Goal: Task Accomplishment & Management: Manage account settings

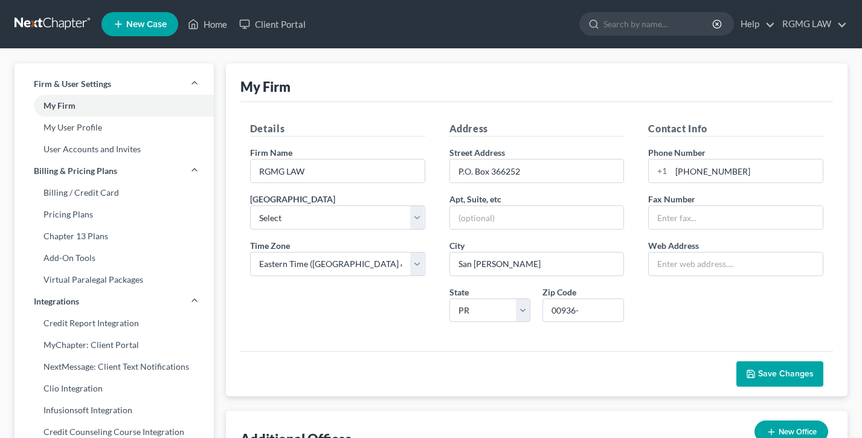
select select "24"
select select "40"
click at [75, 131] on link "My User Profile" at bounding box center [113, 128] width 199 height 22
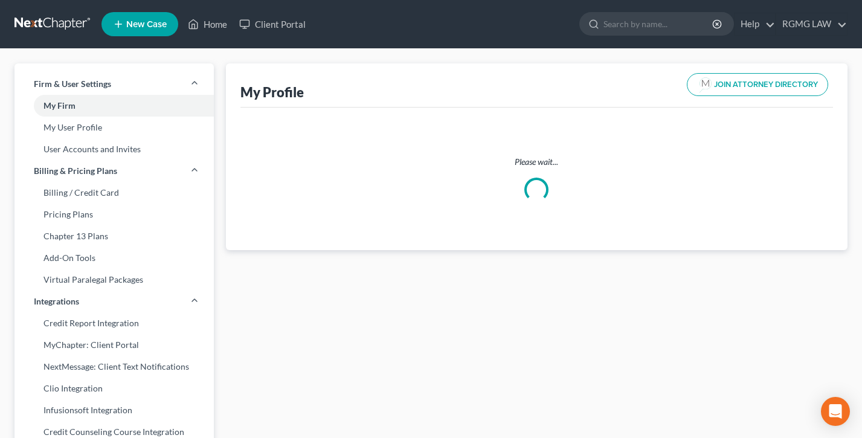
select select "40"
select select "attorney"
select select "0"
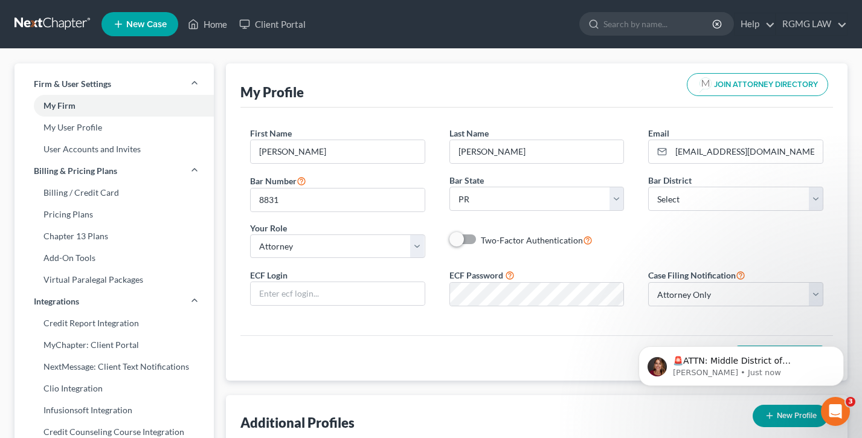
scroll to position [71, 0]
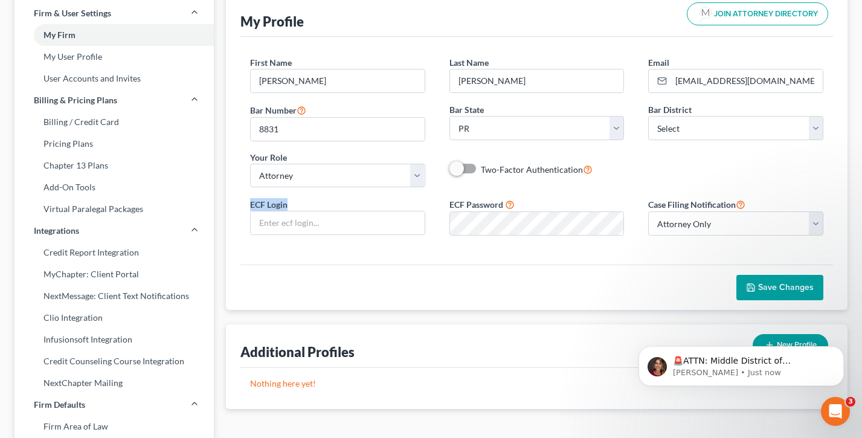
drag, startPoint x: 295, startPoint y: 205, endPoint x: 235, endPoint y: 200, distance: 59.4
click at [235, 200] on div "My Profile JOIN ATTORNEY DIRECTORY First Name * [PERSON_NAME] Last Name * [PERS…" at bounding box center [536, 151] width 621 height 317
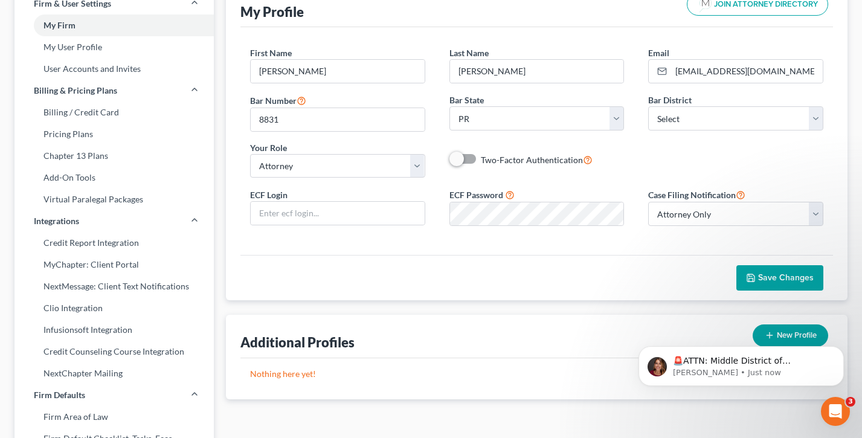
scroll to position [0, 0]
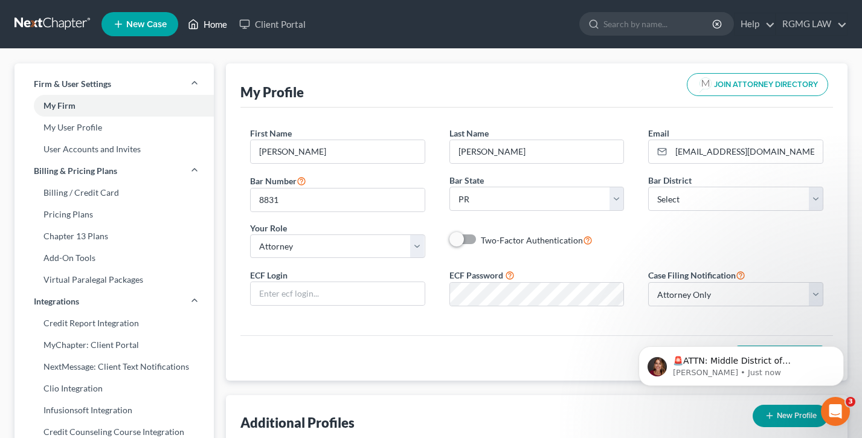
click at [209, 24] on link "Home" at bounding box center [207, 24] width 51 height 22
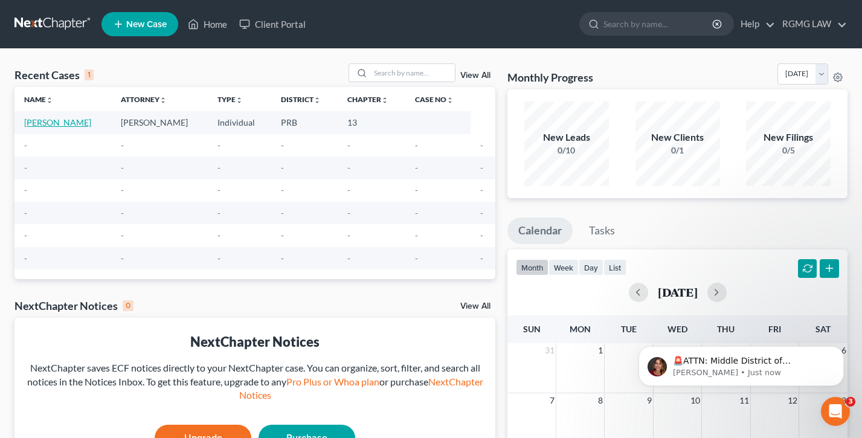
click at [56, 123] on link "[PERSON_NAME]" at bounding box center [57, 122] width 67 height 10
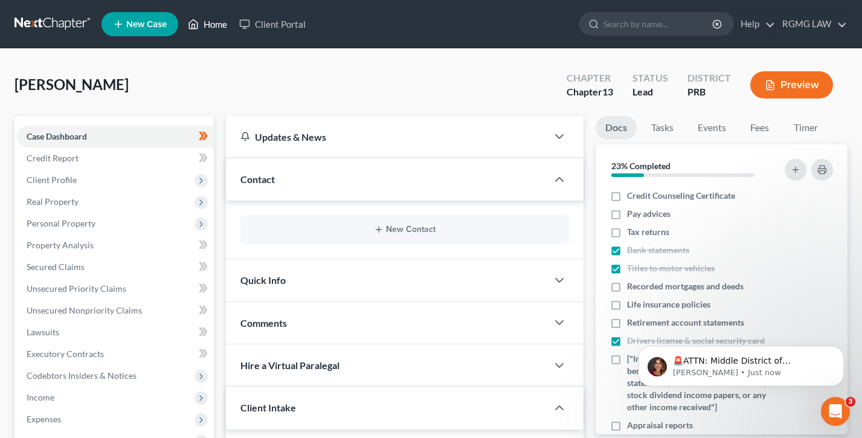
click at [202, 31] on link "Home" at bounding box center [207, 24] width 51 height 22
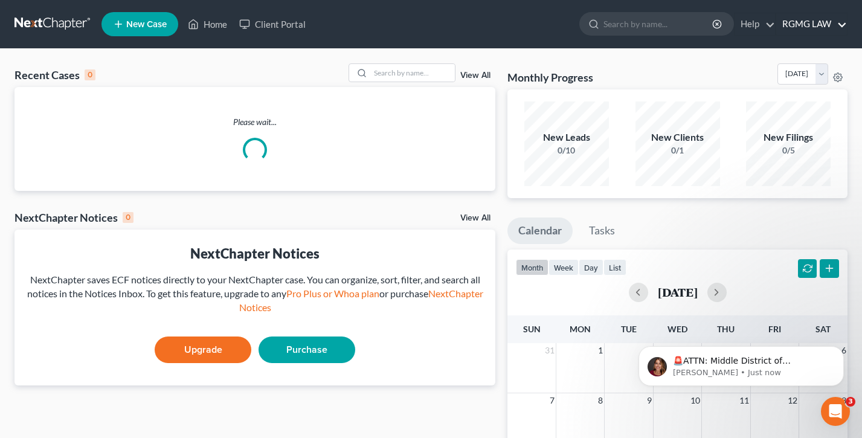
click at [799, 28] on link "RGMG LAW" at bounding box center [811, 24] width 71 height 22
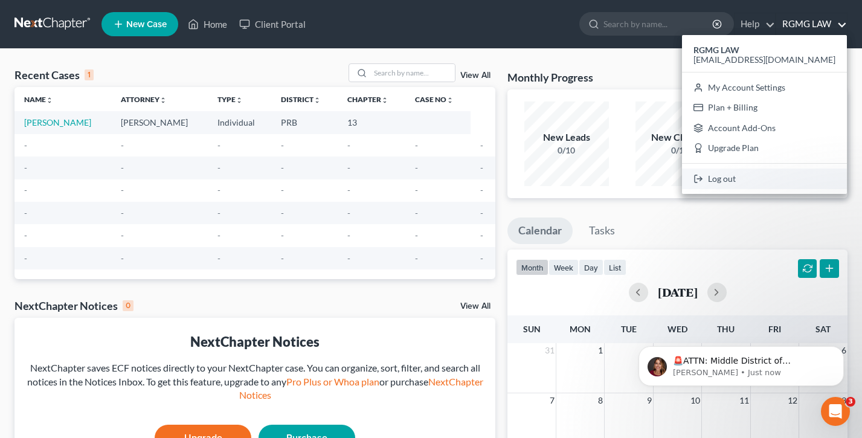
click at [768, 181] on link "Log out" at bounding box center [764, 178] width 165 height 21
